Goal: Navigation & Orientation: Find specific page/section

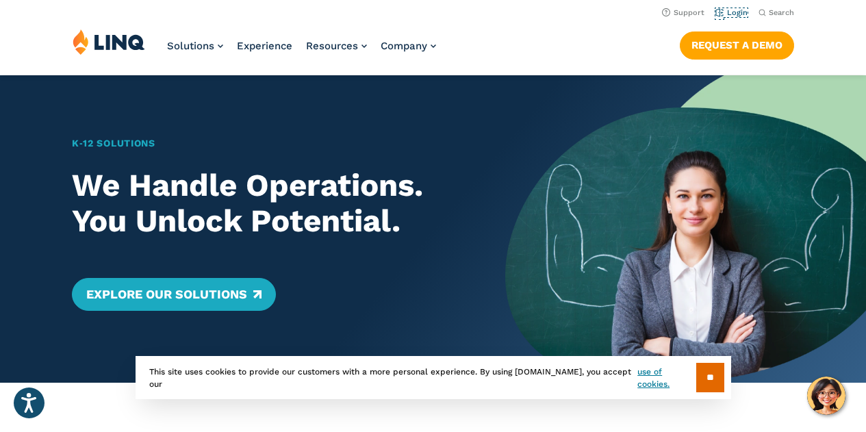
click at [739, 15] on link "Login" at bounding box center [731, 12] width 32 height 9
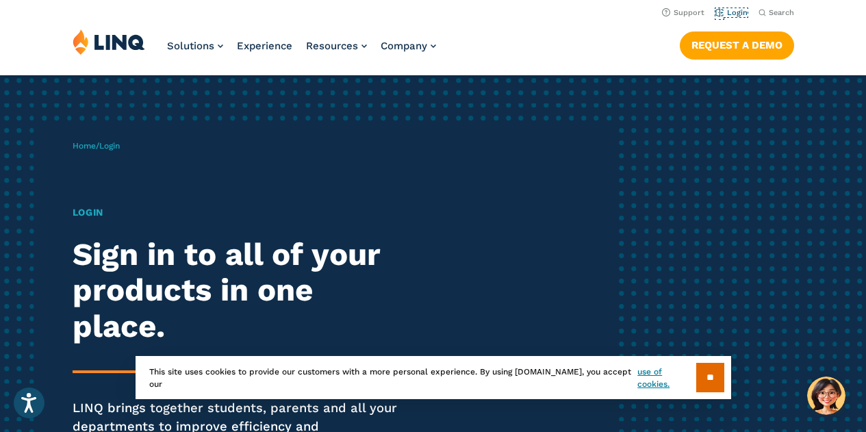
click at [739, 12] on link "Login" at bounding box center [731, 12] width 32 height 9
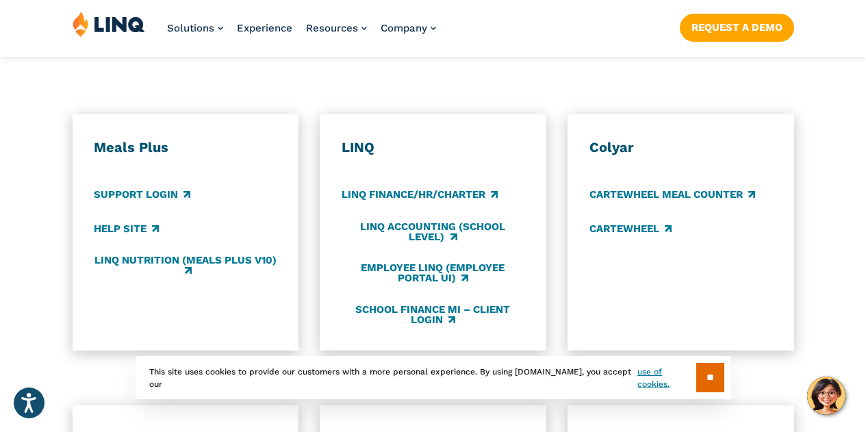
scroll to position [742, 0]
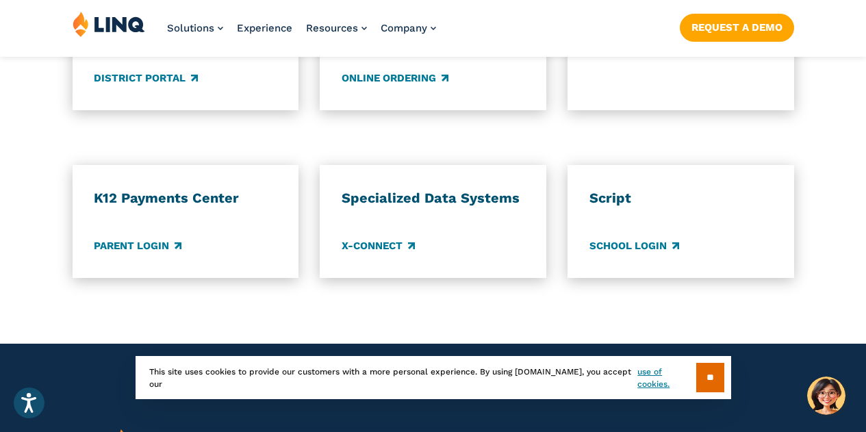
scroll to position [1184, 0]
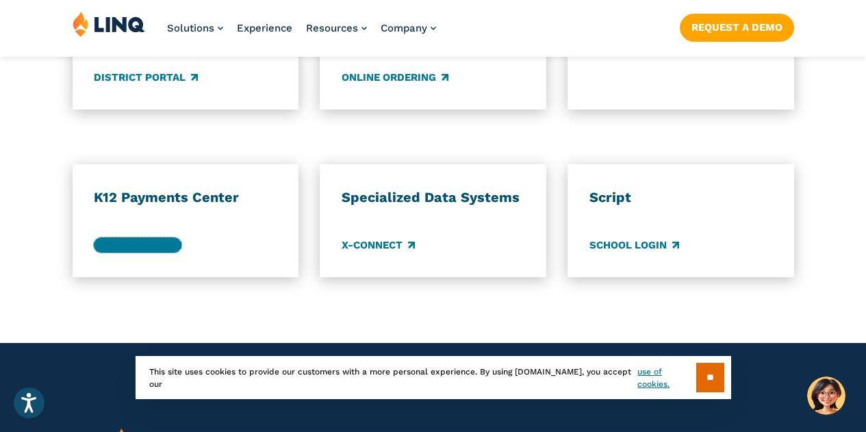
click at [146, 238] on link "Parent Login" at bounding box center [138, 245] width 88 height 15
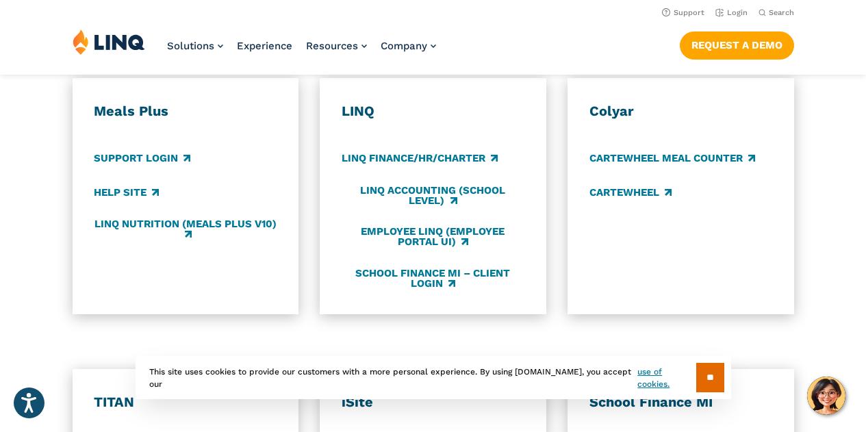
scroll to position [776, 0]
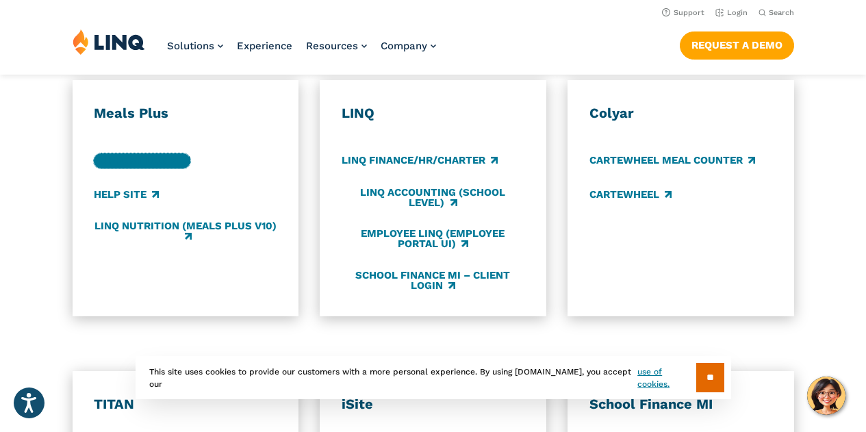
click at [113, 153] on link "Support Login" at bounding box center [142, 160] width 97 height 15
